Goal: Find specific page/section: Find specific page/section

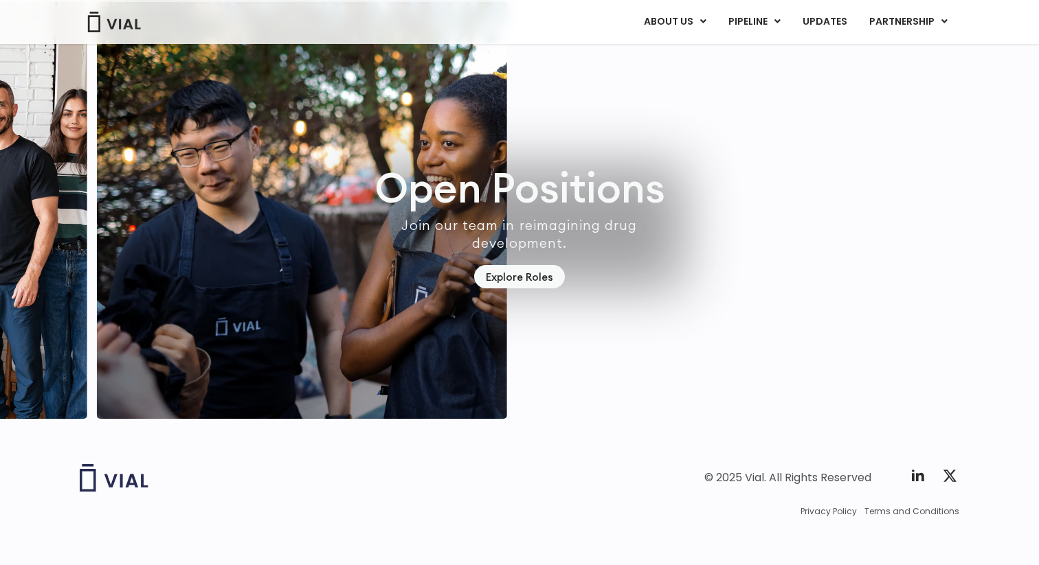
scroll to position [3871, 0]
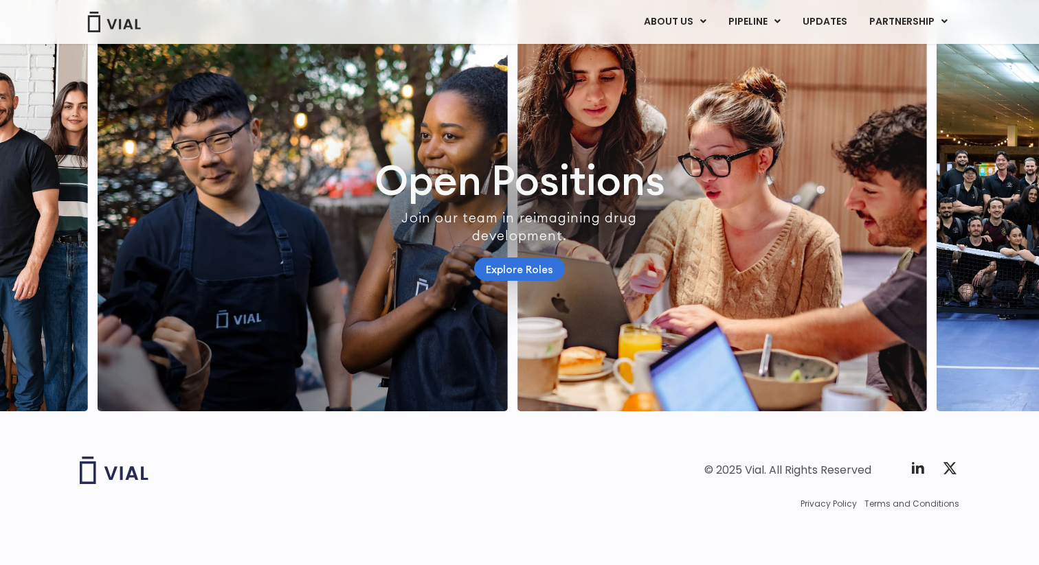
click at [514, 258] on link "Explore Roles" at bounding box center [519, 270] width 91 height 24
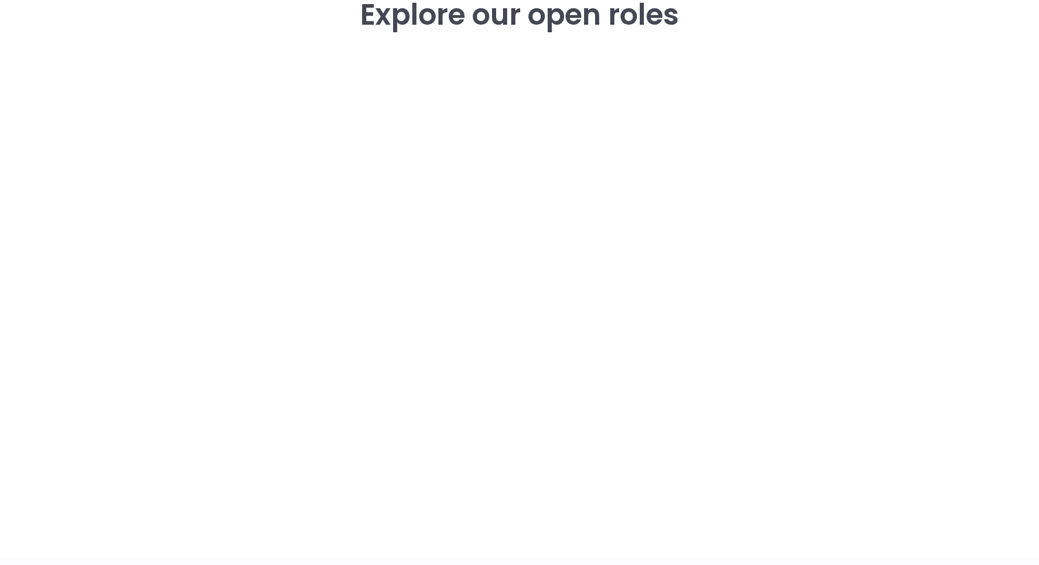
scroll to position [2005, 0]
